Goal: Navigation & Orientation: Go to known website

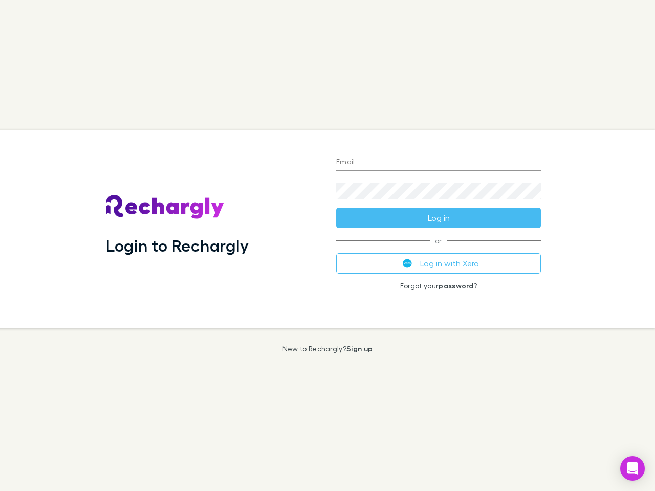
click at [327, 246] on div "Login to Rechargly" at bounding box center [213, 229] width 230 height 199
click at [439, 163] on input "Email" at bounding box center [438, 163] width 205 height 16
click at [439, 218] on button "Log in" at bounding box center [438, 218] width 205 height 20
click at [439, 264] on div "Email Password Log in or Log in with Xero Forgot your password ?" at bounding box center [438, 229] width 221 height 199
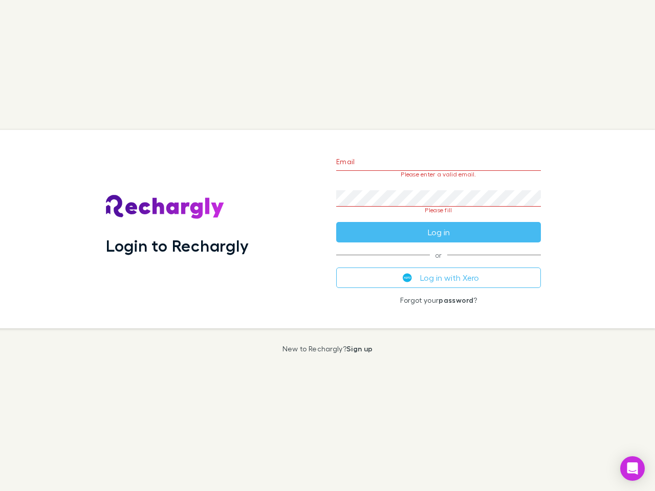
click at [632, 469] on icon "Open Intercom Messenger" at bounding box center [632, 469] width 11 height 12
